Goal: Information Seeking & Learning: Learn about a topic

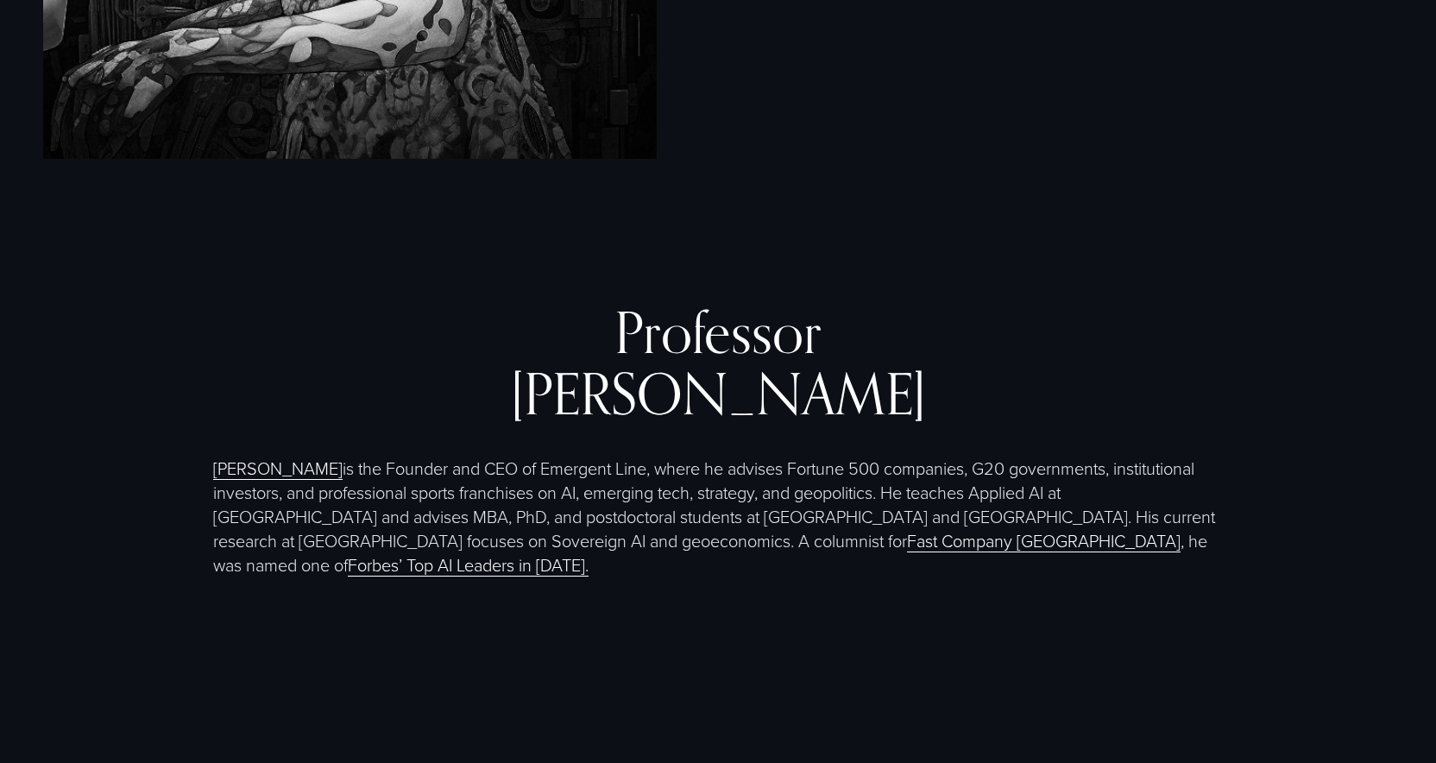
scroll to position [3224, 0]
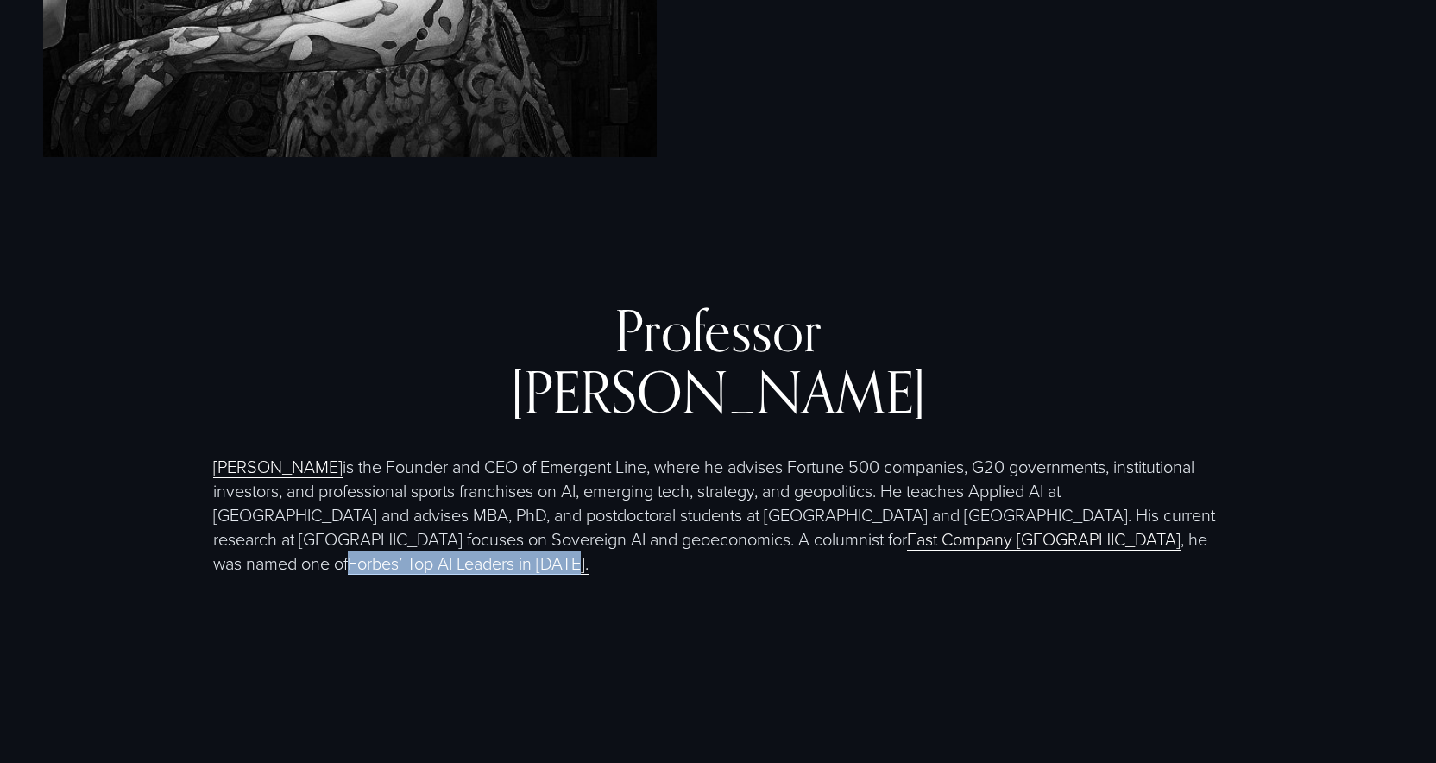
drag, startPoint x: 752, startPoint y: 484, endPoint x: 443, endPoint y: 478, distance: 308.9
click at [443, 478] on p "[PERSON_NAME] is the Founder and CEO of Emergent Line, where he advises Fortune…" at bounding box center [717, 514] width 1009 height 121
click at [470, 550] on div "[PERSON_NAME] [PERSON_NAME] is the Founder and CEO of Emergent Line, where he a…" at bounding box center [718, 467] width 1436 height 526
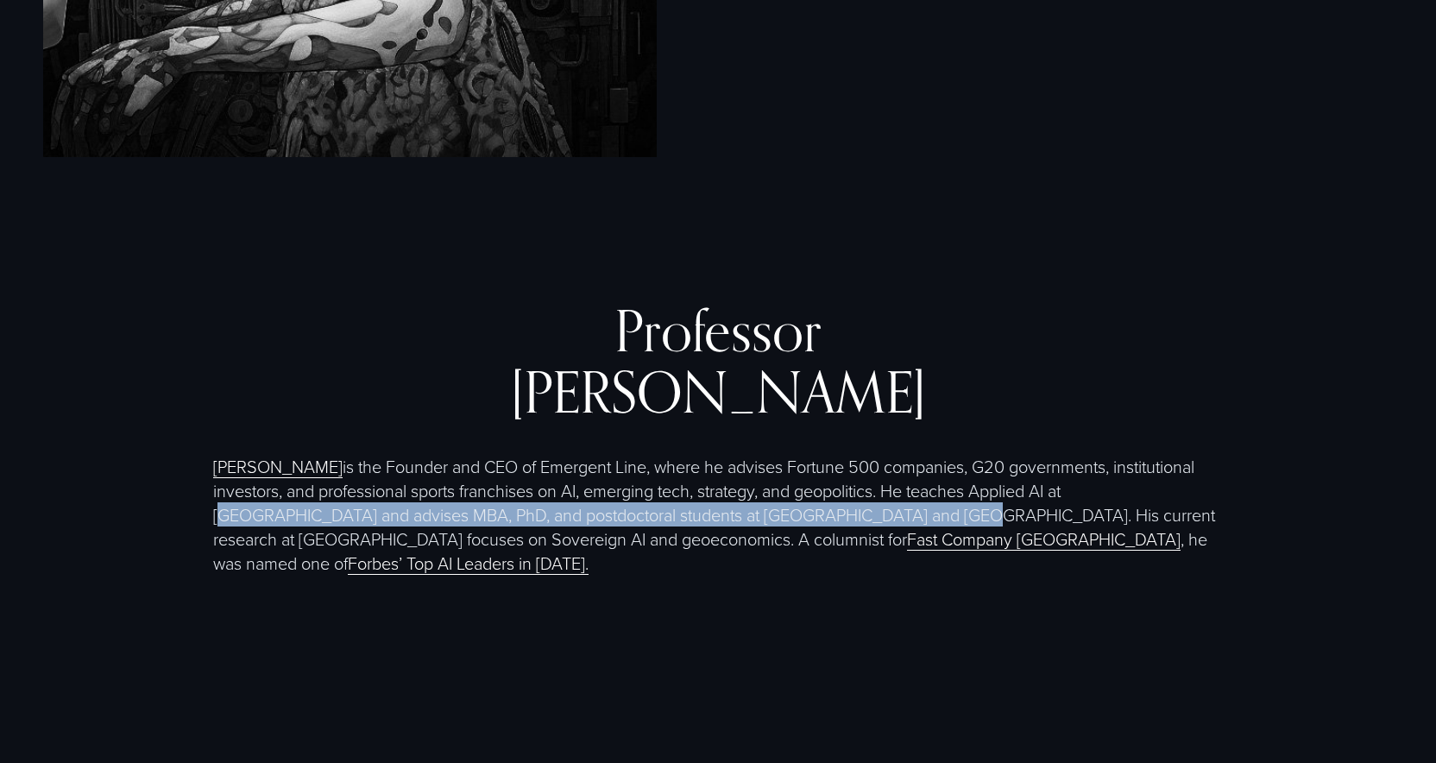
drag, startPoint x: 211, startPoint y: 421, endPoint x: 962, endPoint y: 431, distance: 750.7
click at [962, 431] on div "[PERSON_NAME] [PERSON_NAME] is the Founder and CEO of Emergent Line, where he a…" at bounding box center [718, 467] width 1436 height 337
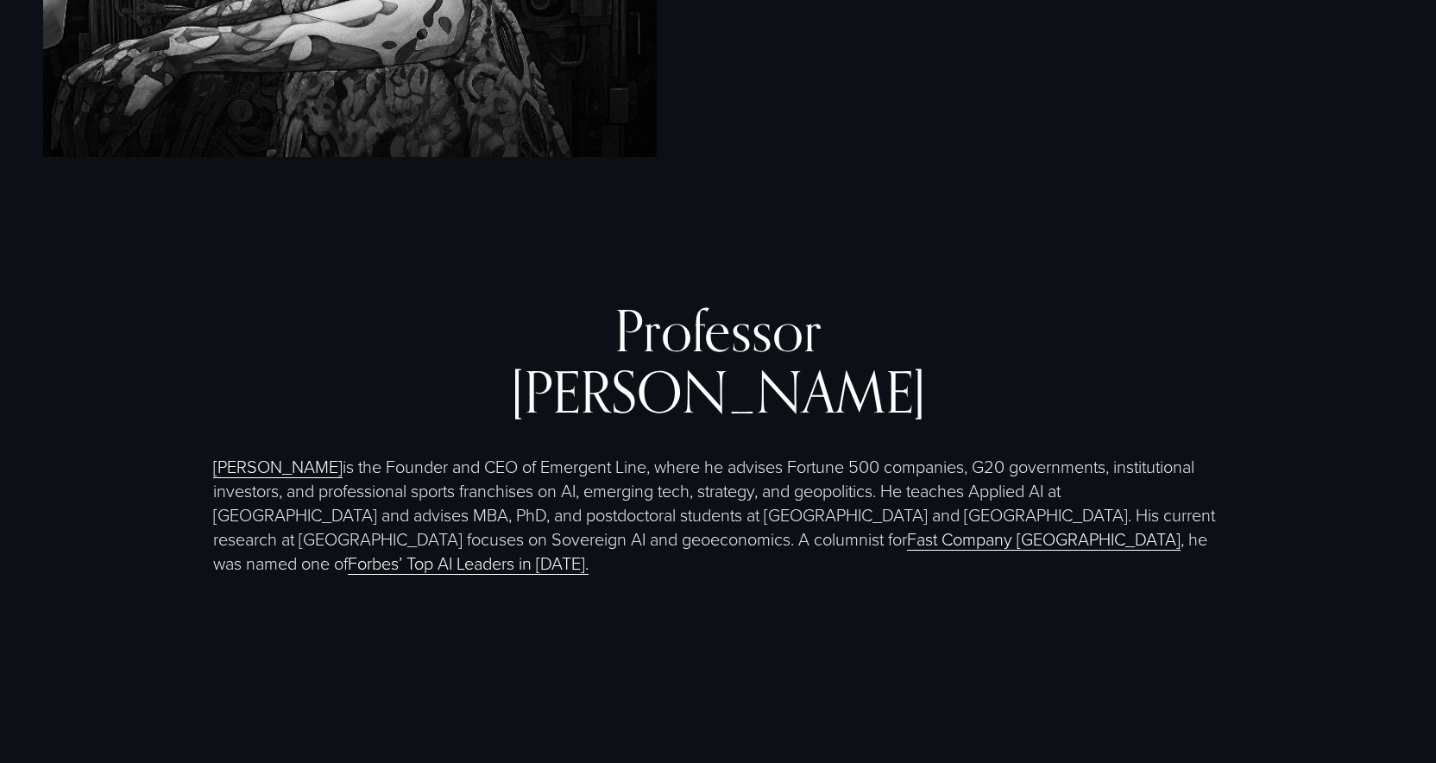
drag, startPoint x: 1109, startPoint y: 426, endPoint x: 1123, endPoint y: 425, distance: 14.7
click at [1122, 454] on p "[PERSON_NAME] is the Founder and CEO of Emergent Line, where he advises Fortune…" at bounding box center [717, 514] width 1009 height 121
click at [1204, 454] on p "[PERSON_NAME] is the Founder and CEO of Emergent Line, where he advises Fortune…" at bounding box center [717, 514] width 1009 height 121
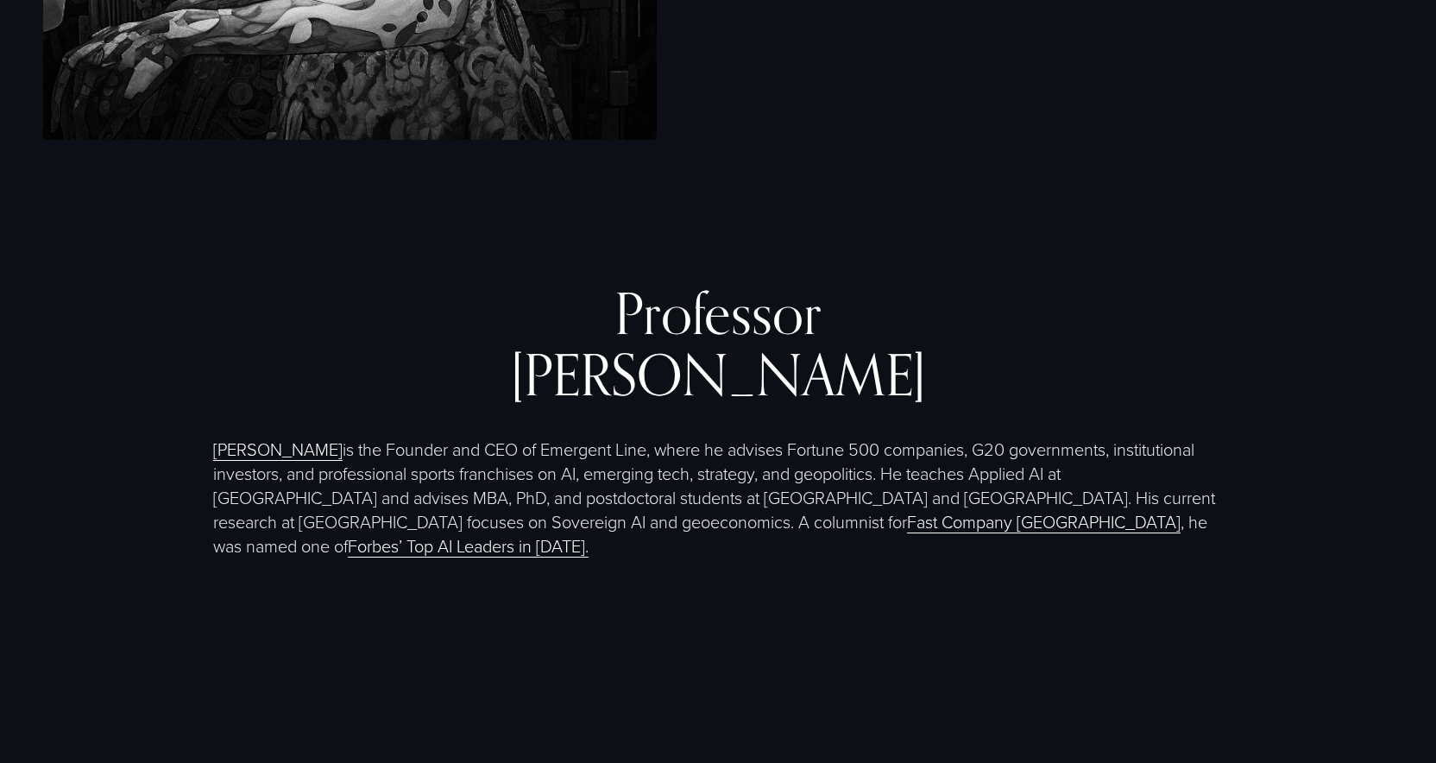
scroll to position [3244, 0]
click at [588, 531] on link "Forbes’ Top AI Leaders in [DATE]." at bounding box center [468, 543] width 241 height 24
